Goal: Check status: Check status

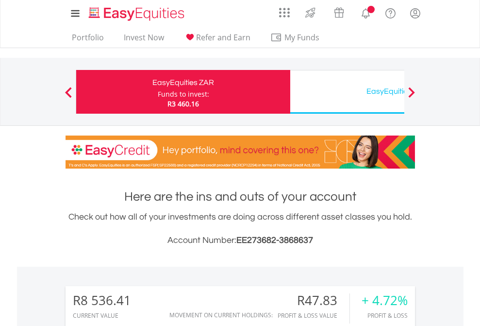
scroll to position [93, 152]
click at [158, 92] on div "Funds to invest:" at bounding box center [183, 94] width 51 height 10
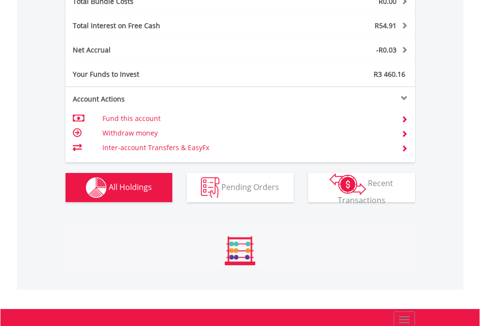
scroll to position [1138, 0]
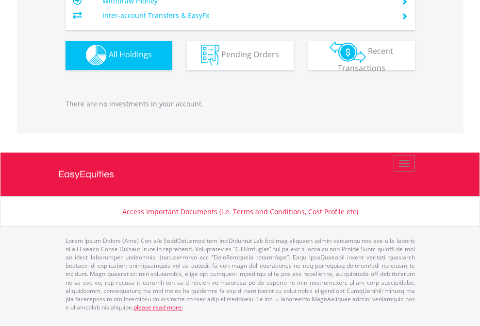
scroll to position [93, 152]
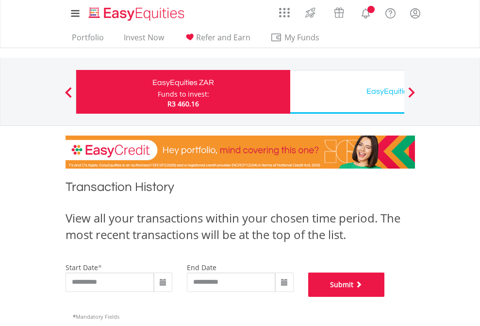
click at [385, 297] on button "Submit" at bounding box center [346, 284] width 77 height 24
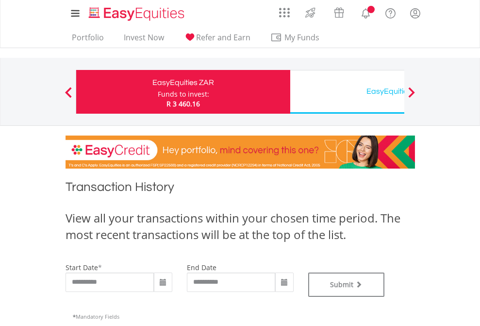
click at [347, 92] on div "EasyEquities USD" at bounding box center [397, 91] width 202 height 14
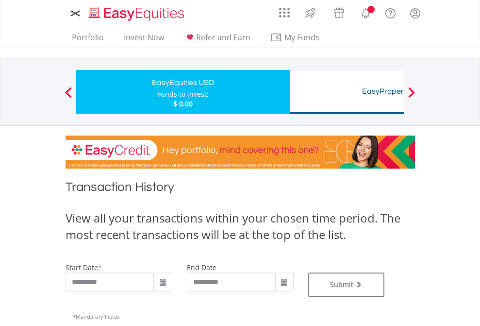
type input "**********"
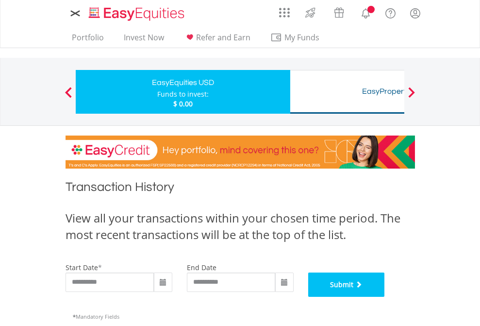
click at [385, 297] on button "Submit" at bounding box center [346, 284] width 77 height 24
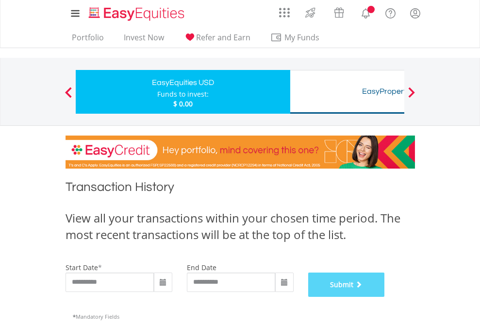
scroll to position [394, 0]
